Goal: Task Accomplishment & Management: Use online tool/utility

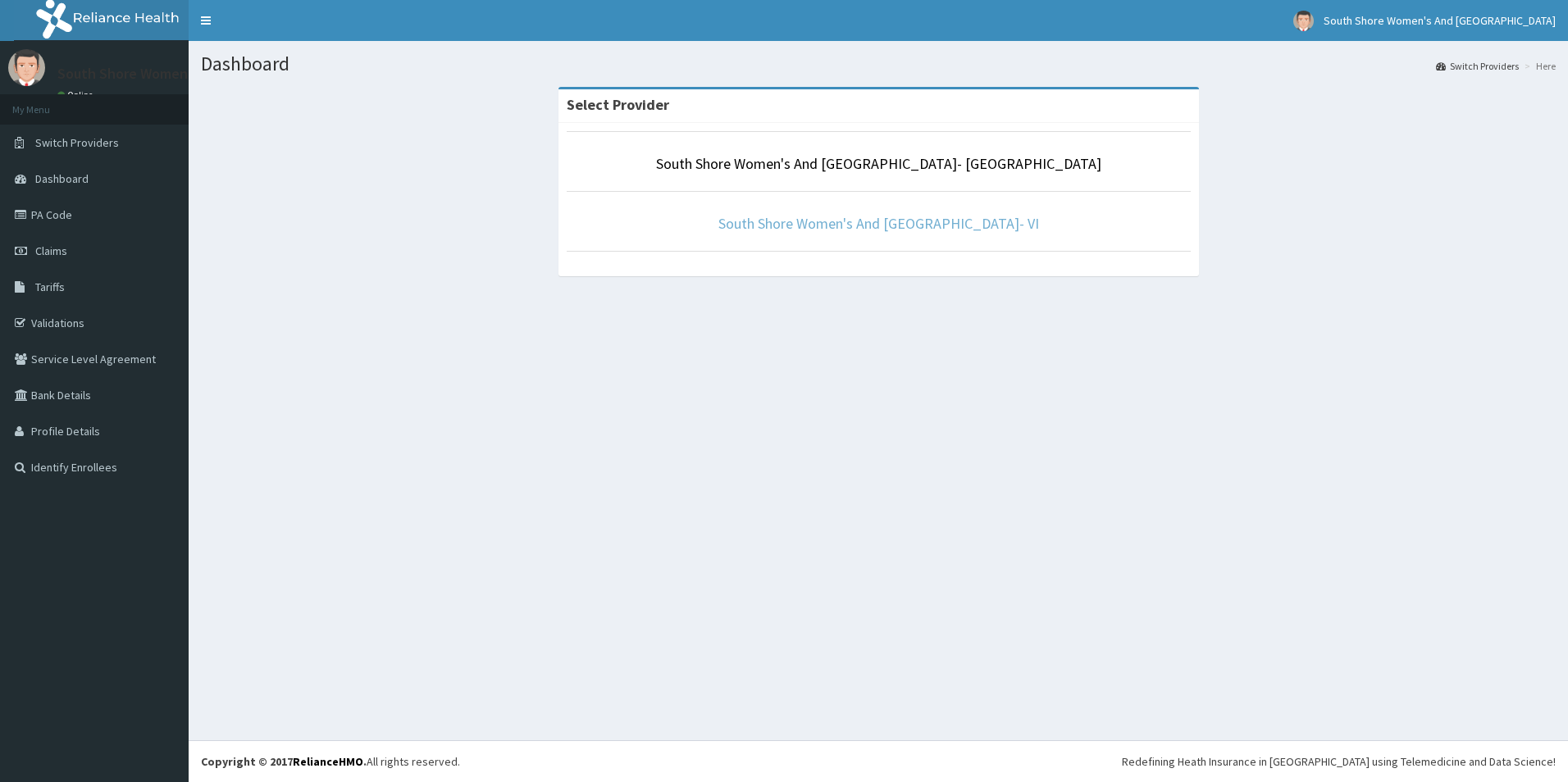
click at [866, 216] on link "South Shore Women's And Childrens Hospital- VI" at bounding box center [878, 224] width 320 height 19
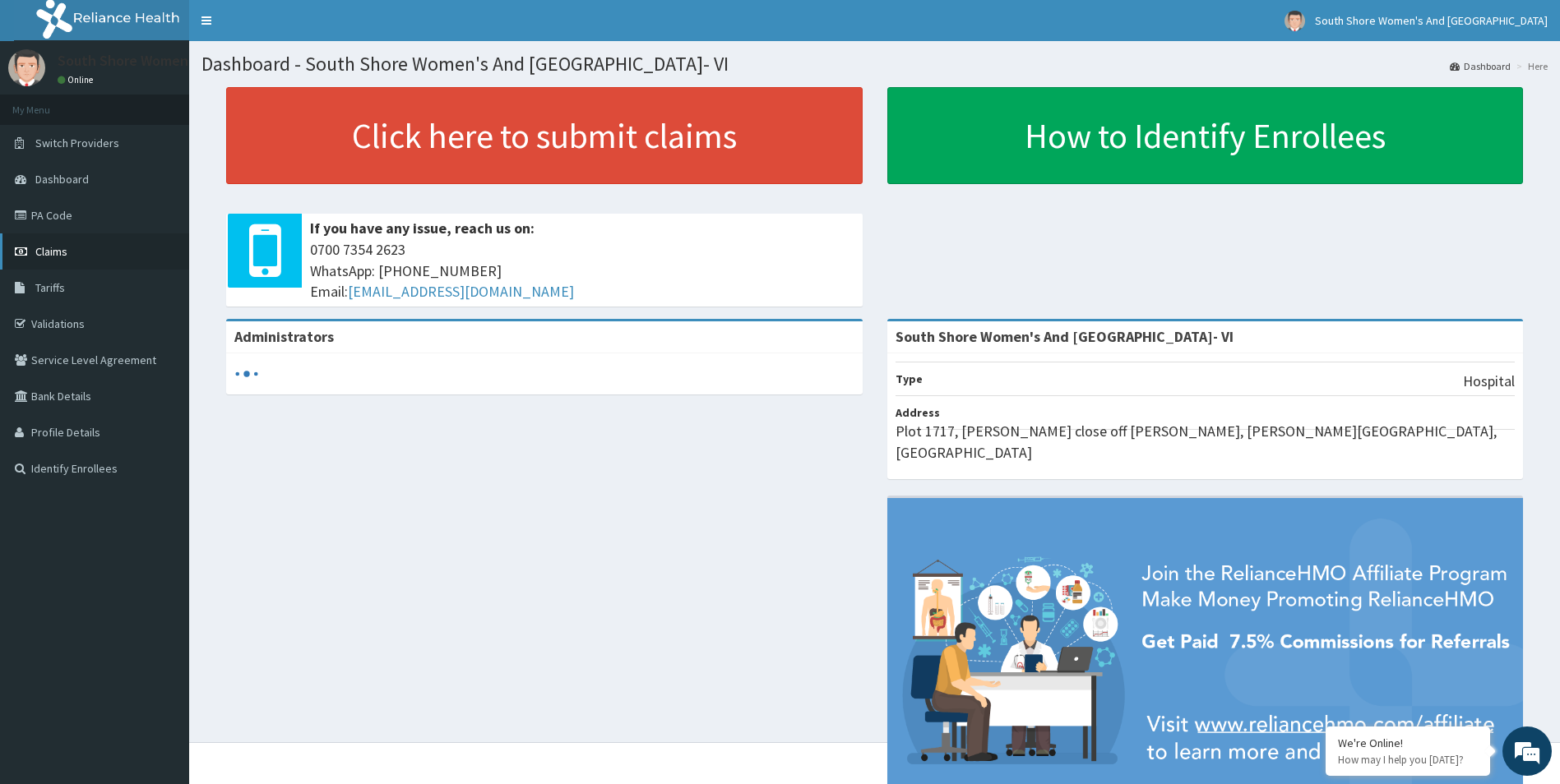
click at [49, 247] on span "Claims" at bounding box center [51, 251] width 32 height 14
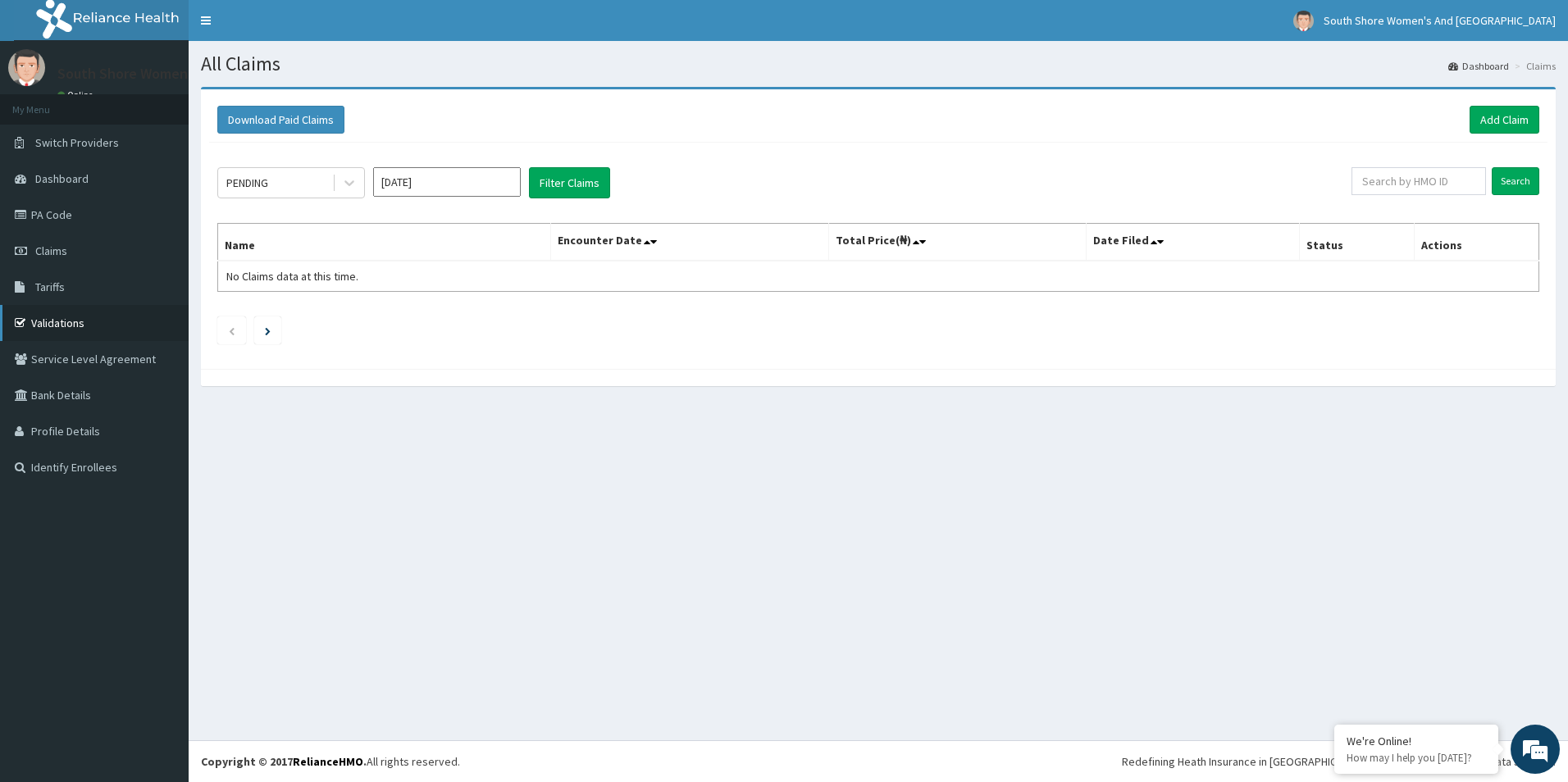
click at [28, 318] on icon at bounding box center [22, 323] width 16 height 11
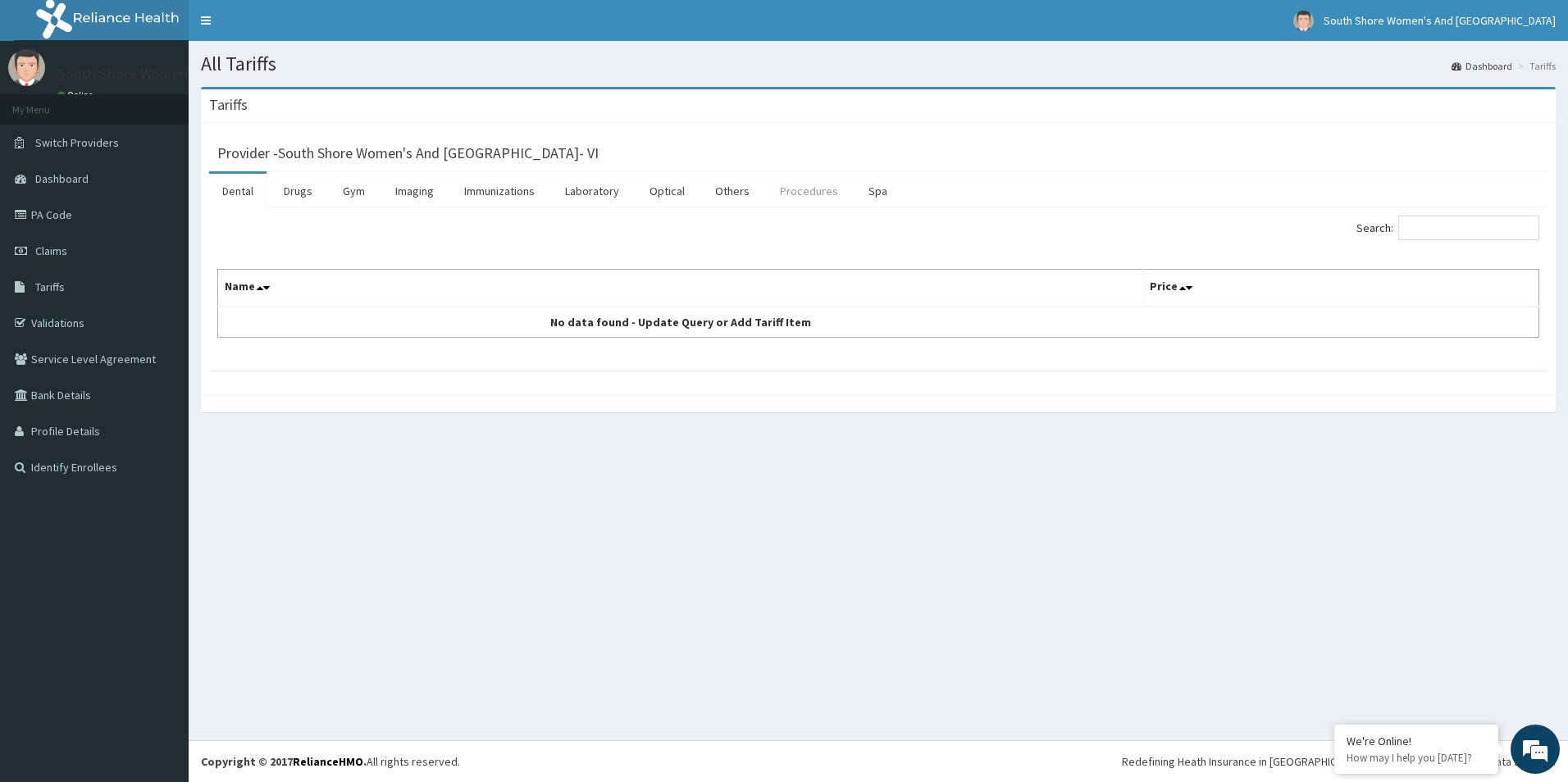
click at [800, 184] on link "Procedures" at bounding box center [809, 191] width 84 height 34
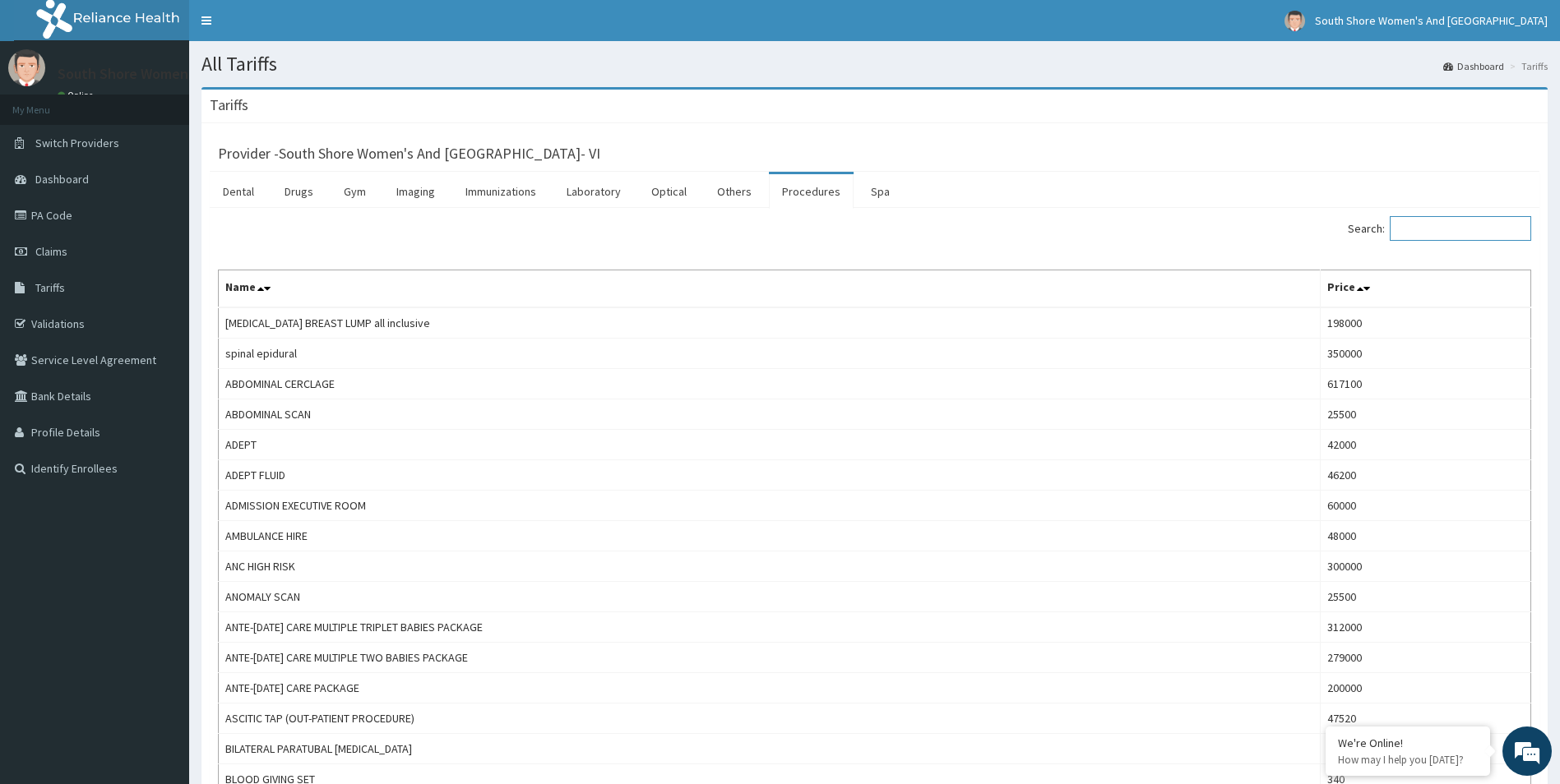
click at [1432, 236] on input "Search:" at bounding box center [1460, 229] width 142 height 25
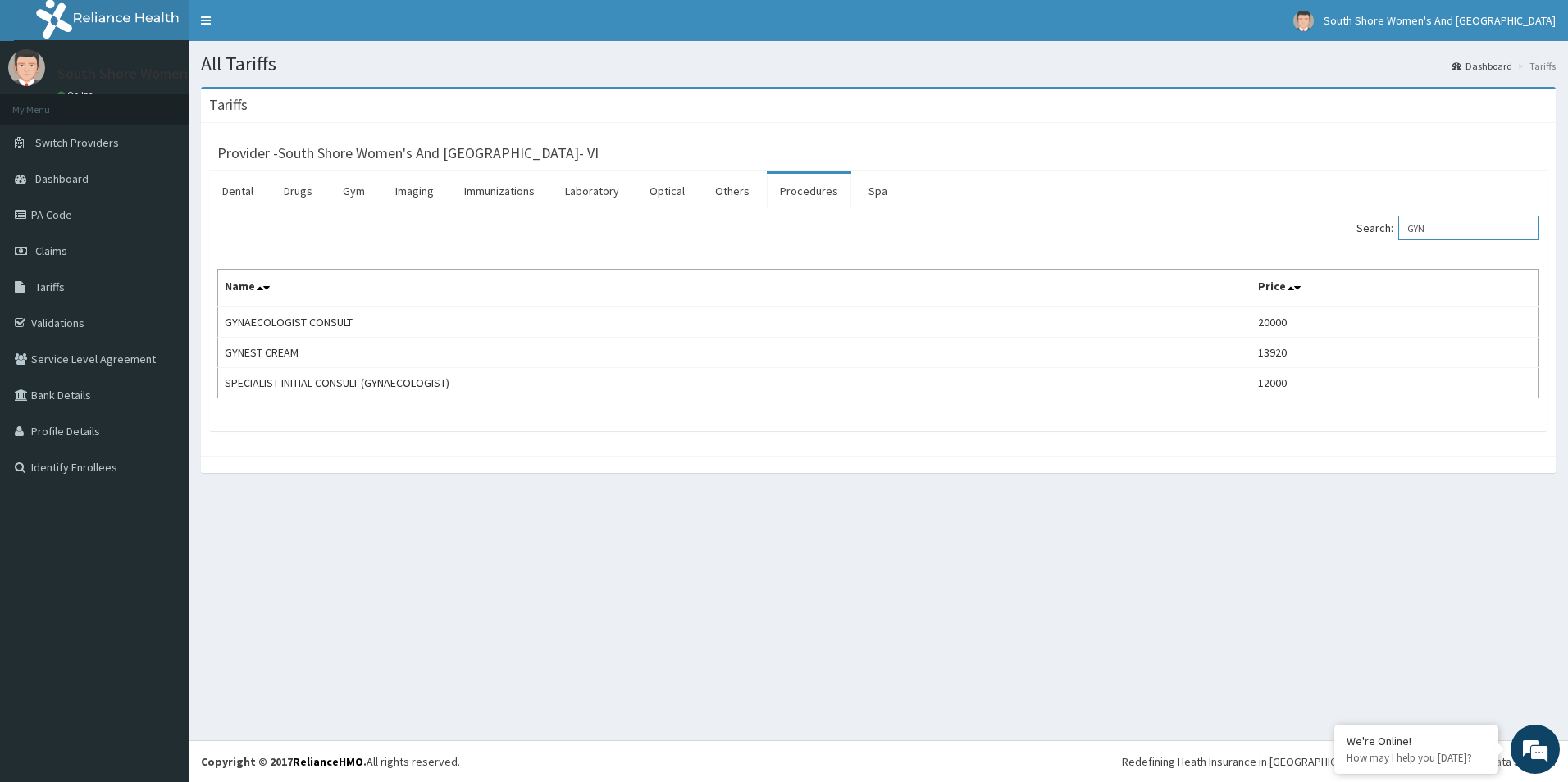
type input "GYN"
click at [595, 198] on link "Laboratory" at bounding box center [592, 191] width 80 height 34
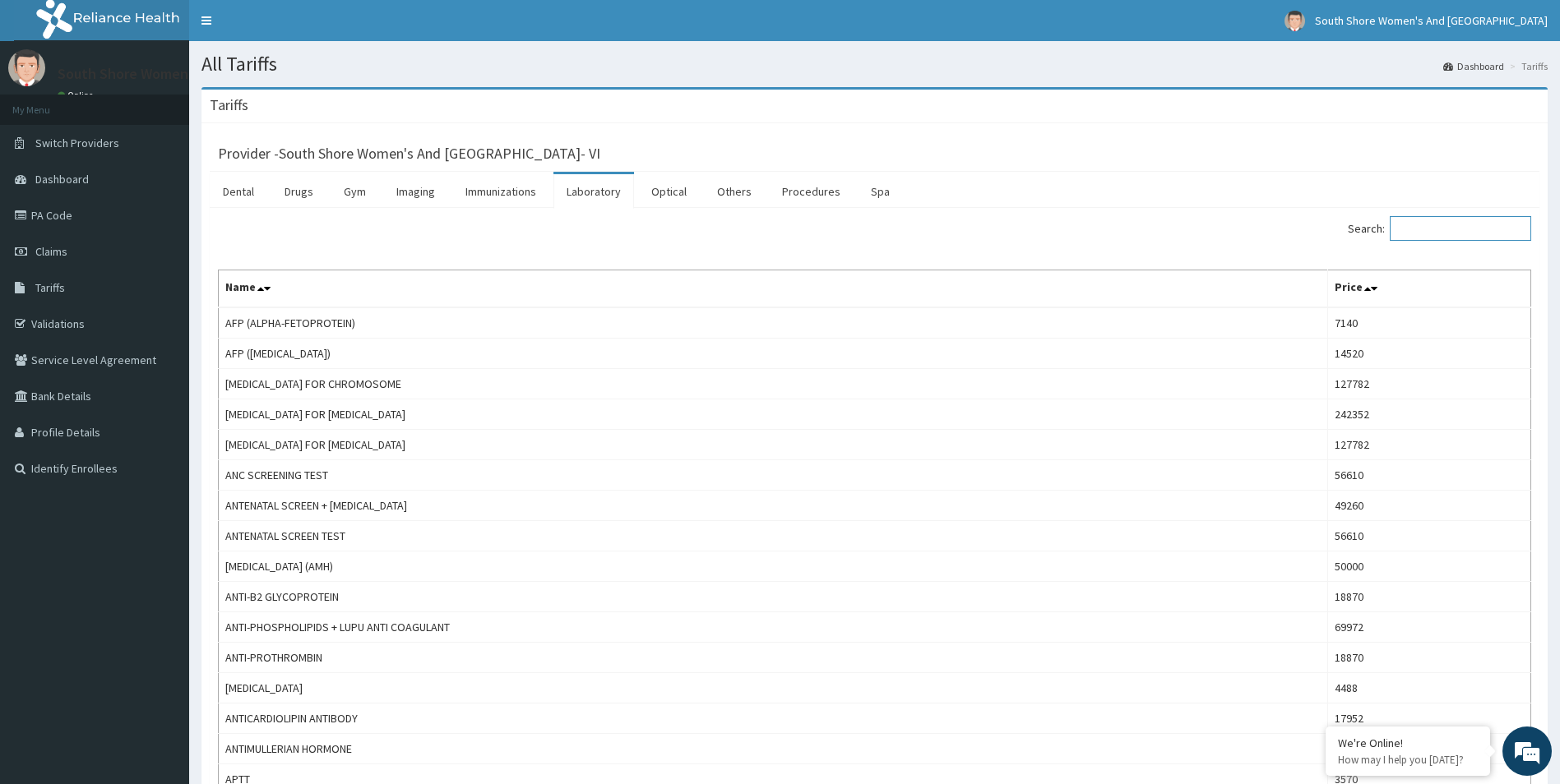
click at [1476, 235] on input "Search:" at bounding box center [1460, 229] width 142 height 25
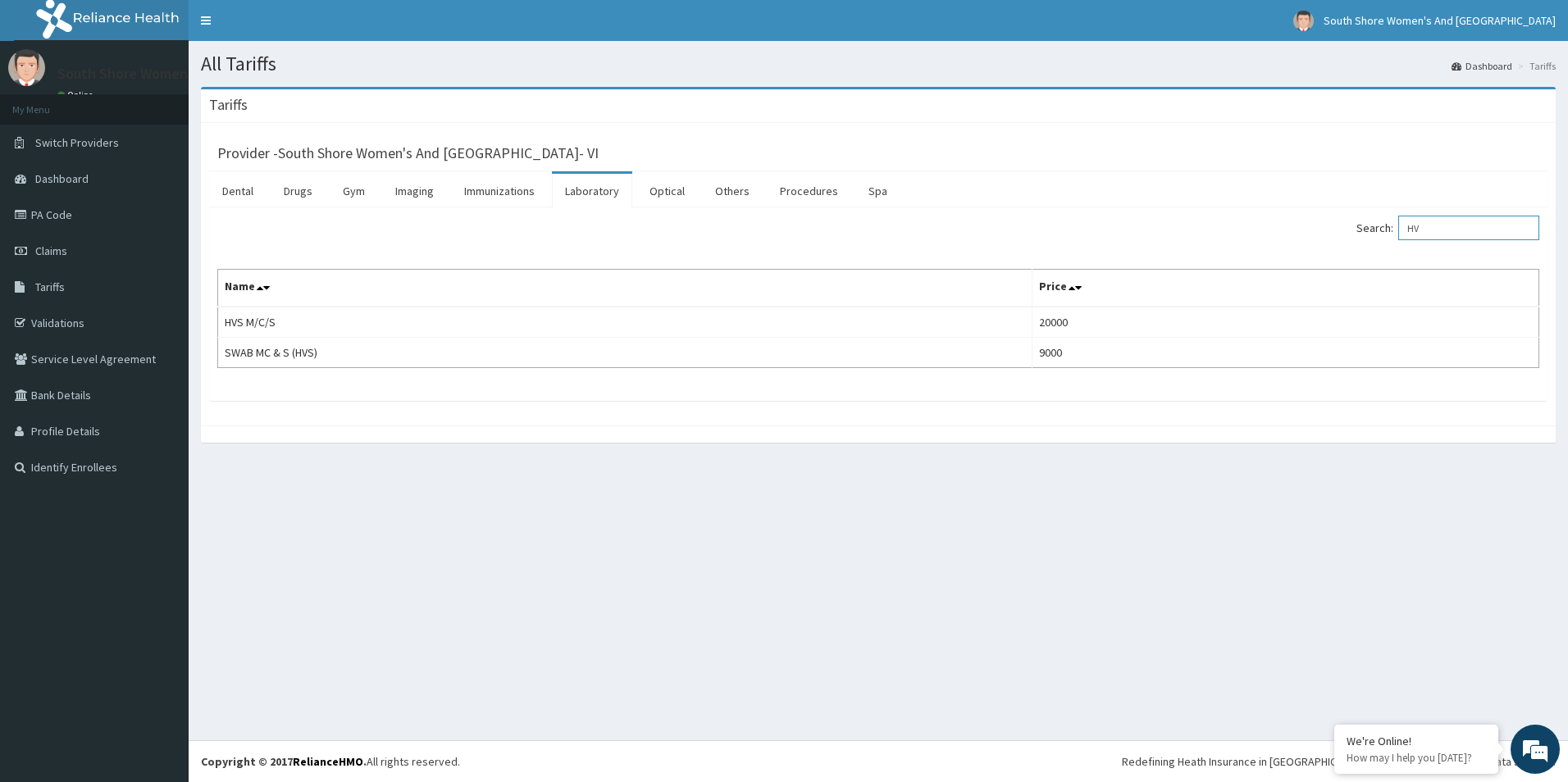
type input "HV"
